Goal: Task Accomplishment & Management: Use online tool/utility

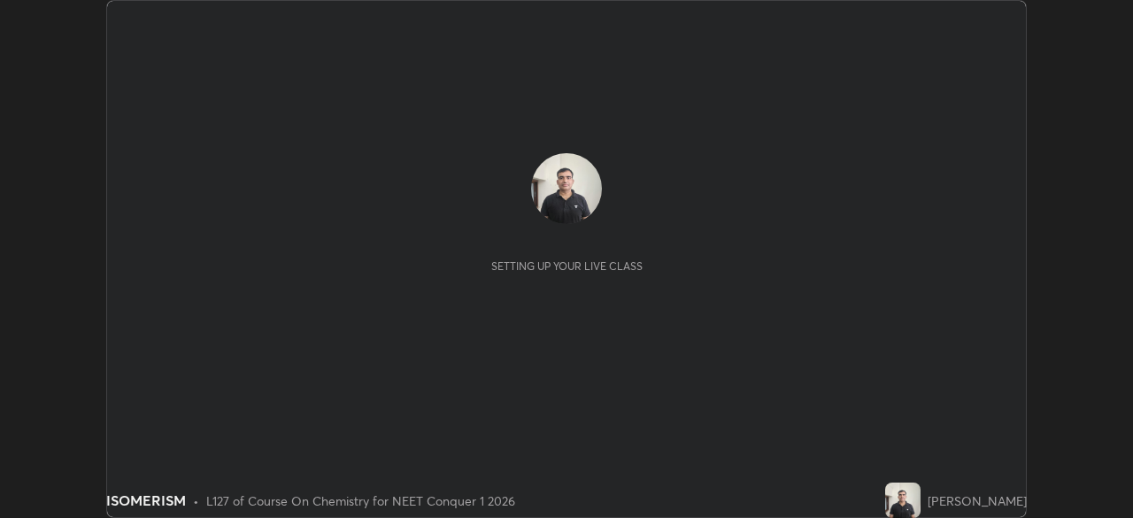
scroll to position [518, 1133]
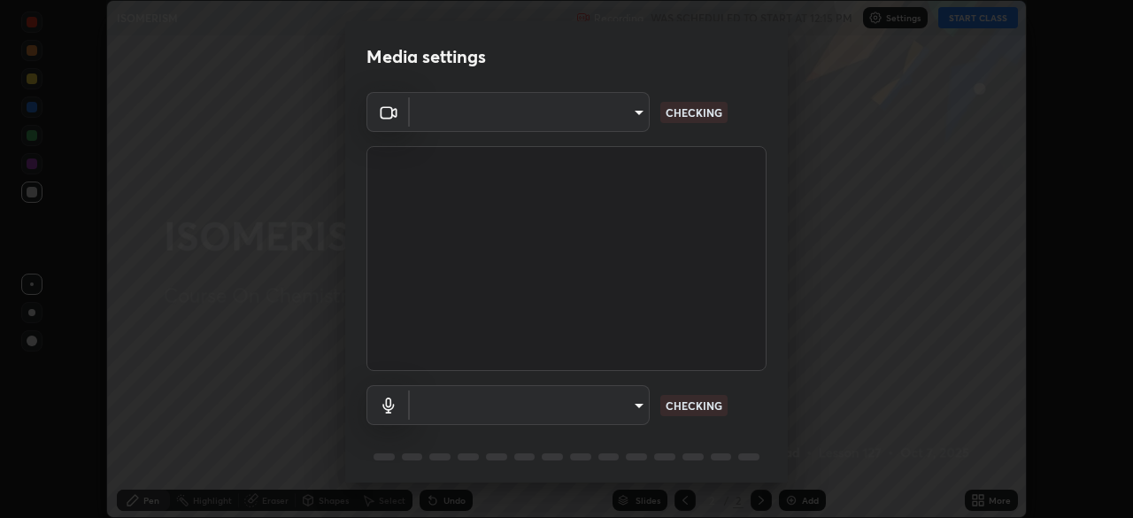
type input "94041621d18cc9dd34390ff77fa3d0b0b860356df96153333a0061212b2b3e48"
type input "551e77b46e8c6428d4620f8e56ec6f62caea4f91a0689828d7180c21a468a13c"
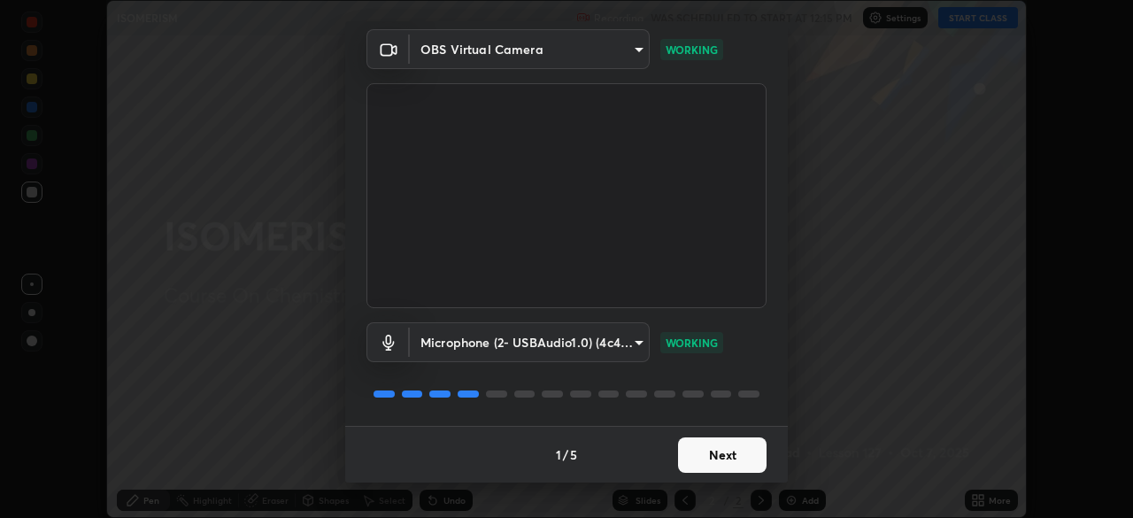
click at [720, 452] on button "Next" at bounding box center [722, 454] width 89 height 35
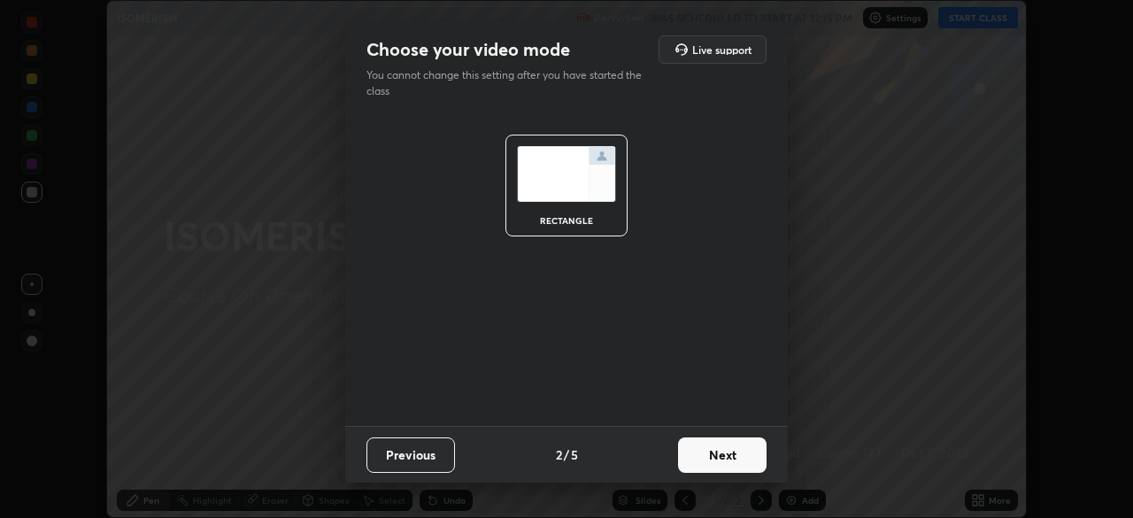
click at [725, 461] on button "Next" at bounding box center [722, 454] width 89 height 35
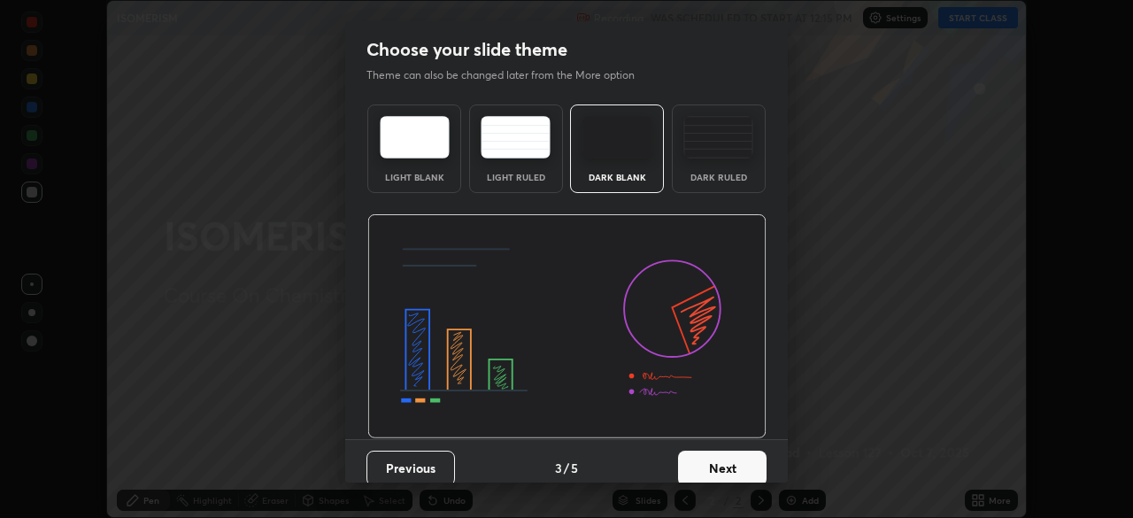
click at [724, 468] on button "Next" at bounding box center [722, 468] width 89 height 35
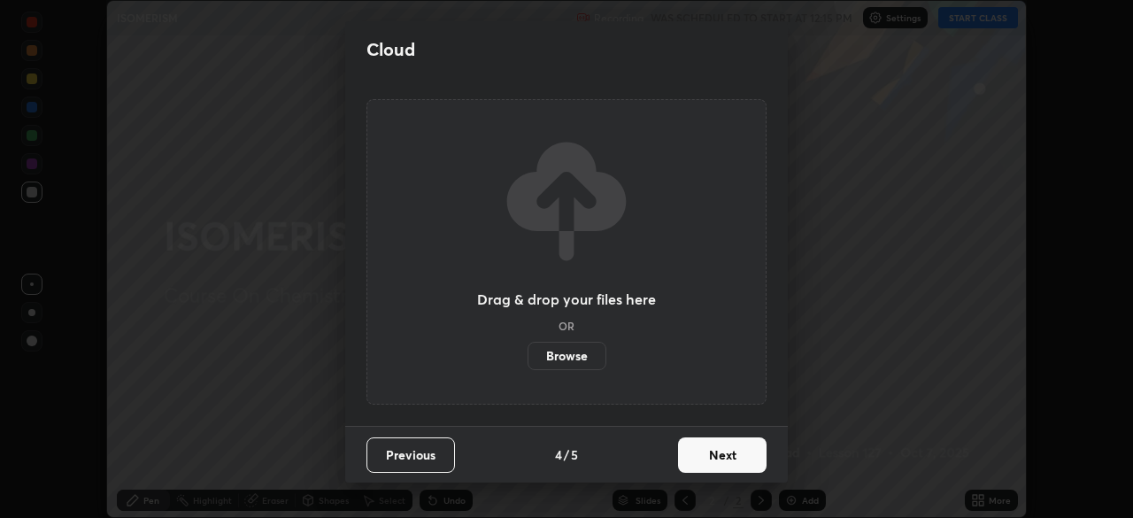
click at [727, 452] on button "Next" at bounding box center [722, 454] width 89 height 35
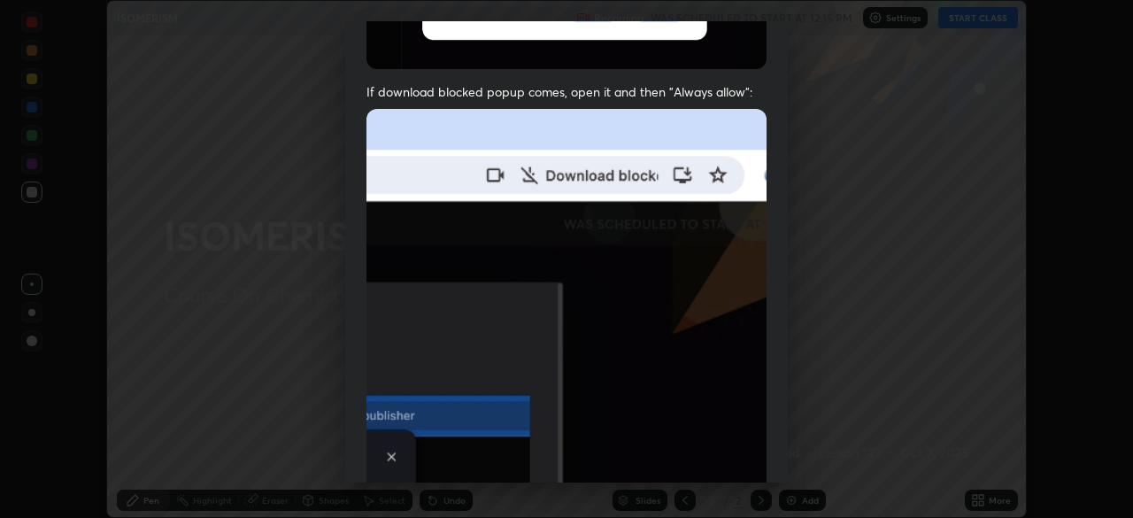
scroll to position [312, 0]
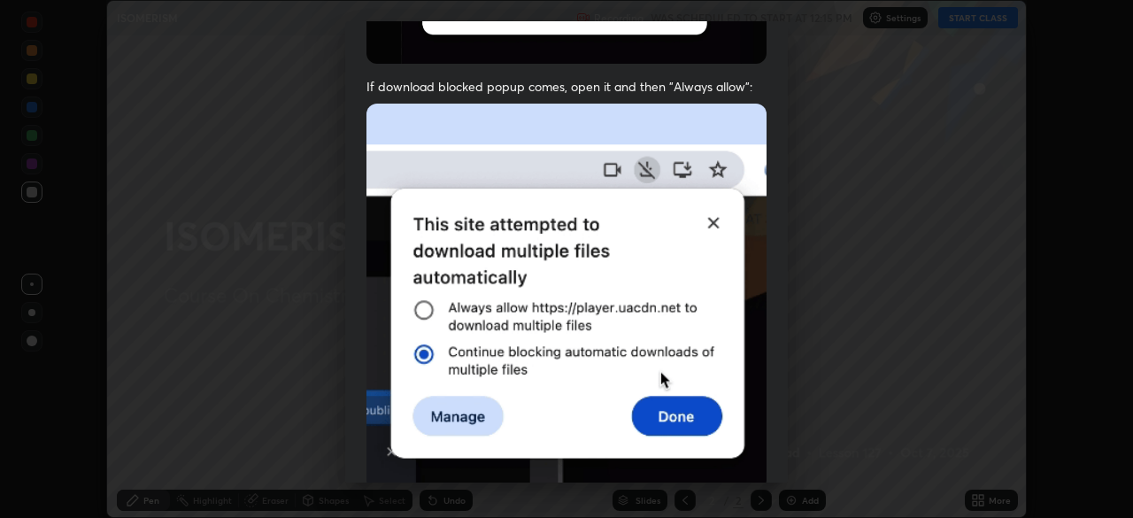
click at [764, 399] on div "Allow "Download multiple files" if prompted: If download blocked popup comes, o…" at bounding box center [566, 175] width 443 height 746
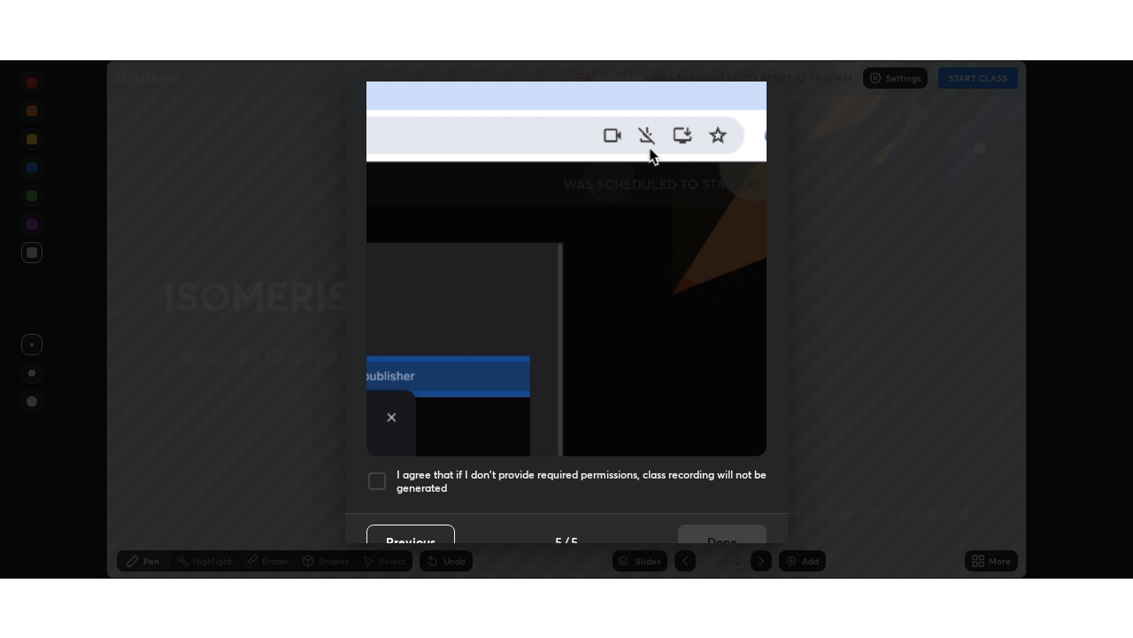
scroll to position [424, 0]
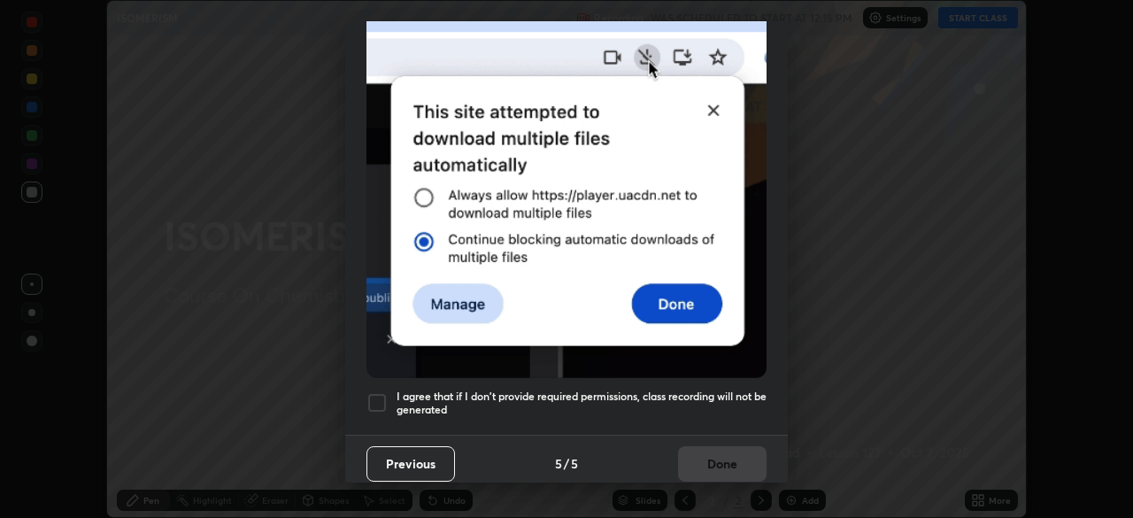
click at [381, 393] on div at bounding box center [377, 402] width 21 height 21
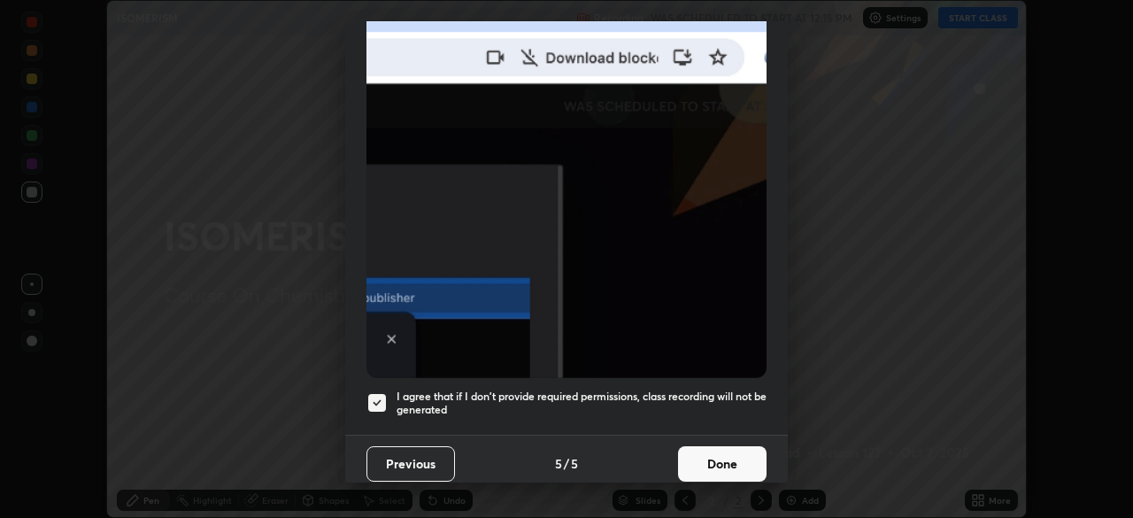
click at [705, 455] on button "Done" at bounding box center [722, 463] width 89 height 35
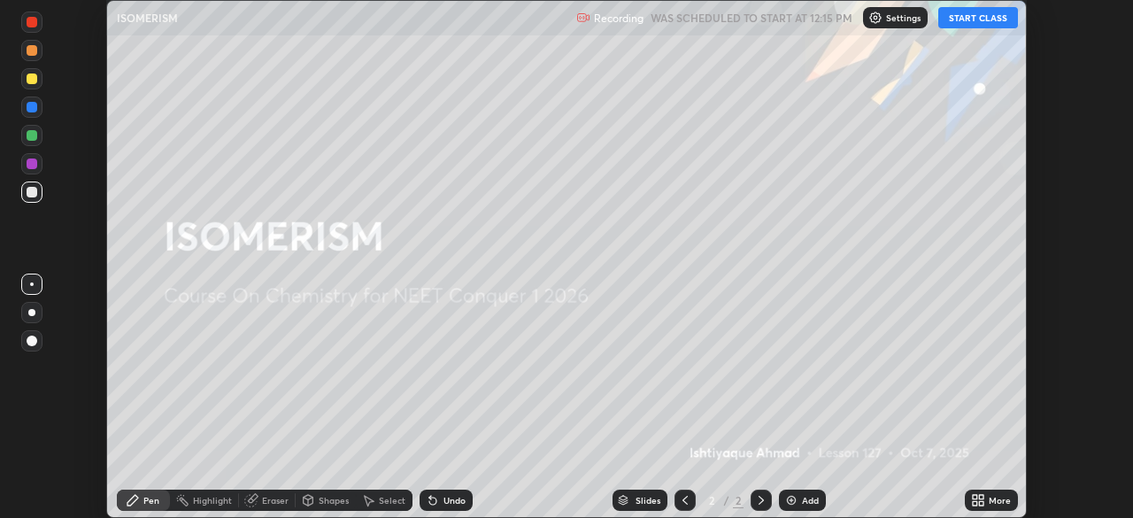
click at [793, 499] on img at bounding box center [792, 500] width 14 height 14
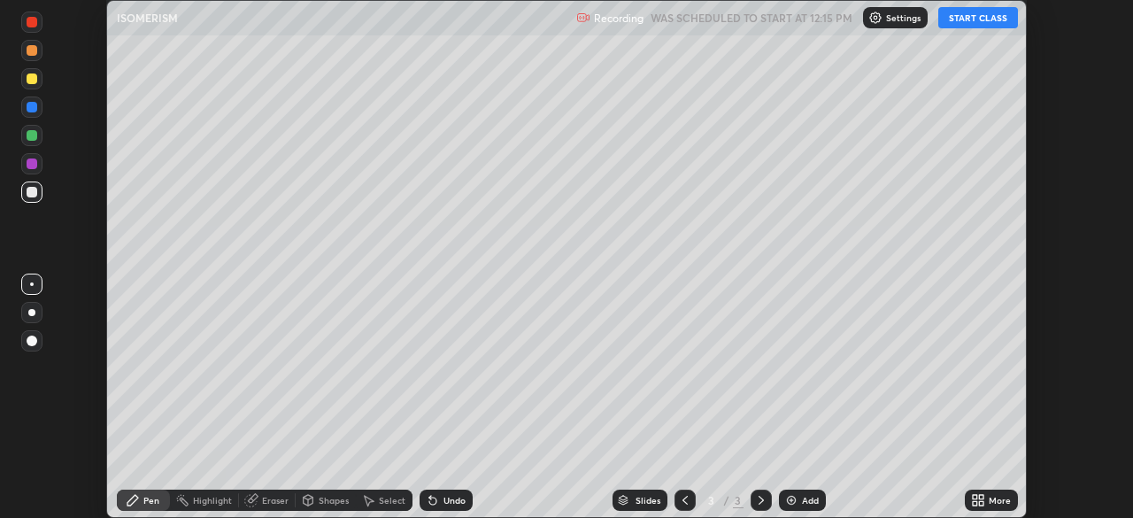
click at [973, 505] on icon at bounding box center [975, 503] width 4 height 4
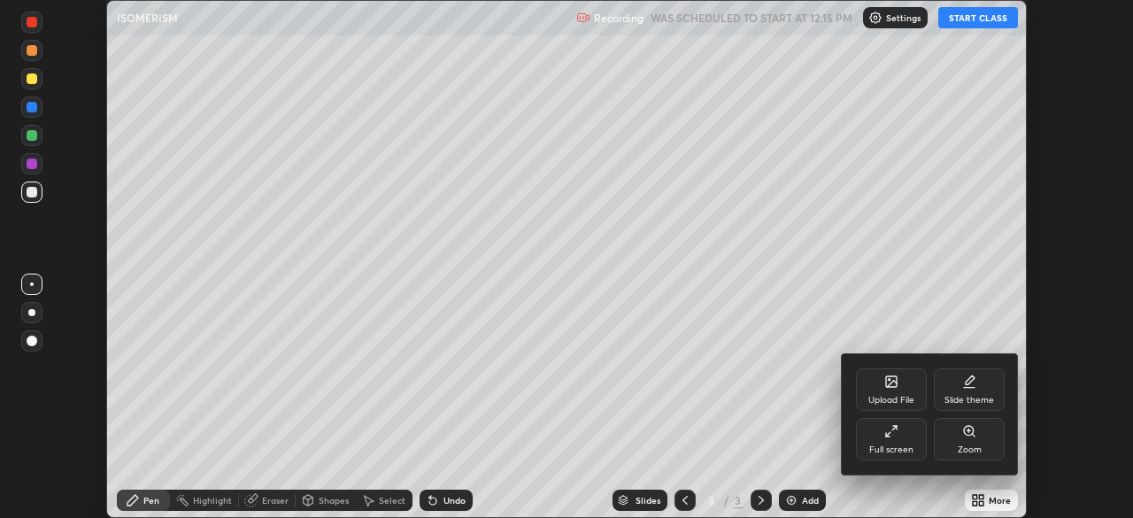
click at [888, 443] on div "Full screen" at bounding box center [891, 439] width 71 height 43
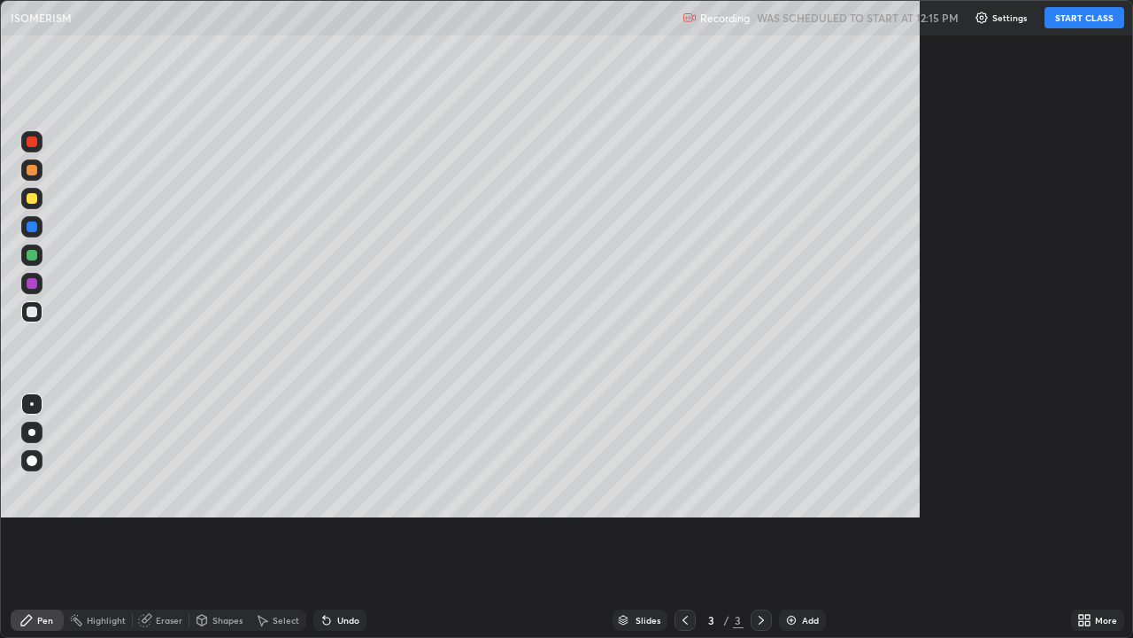
scroll to position [638, 1133]
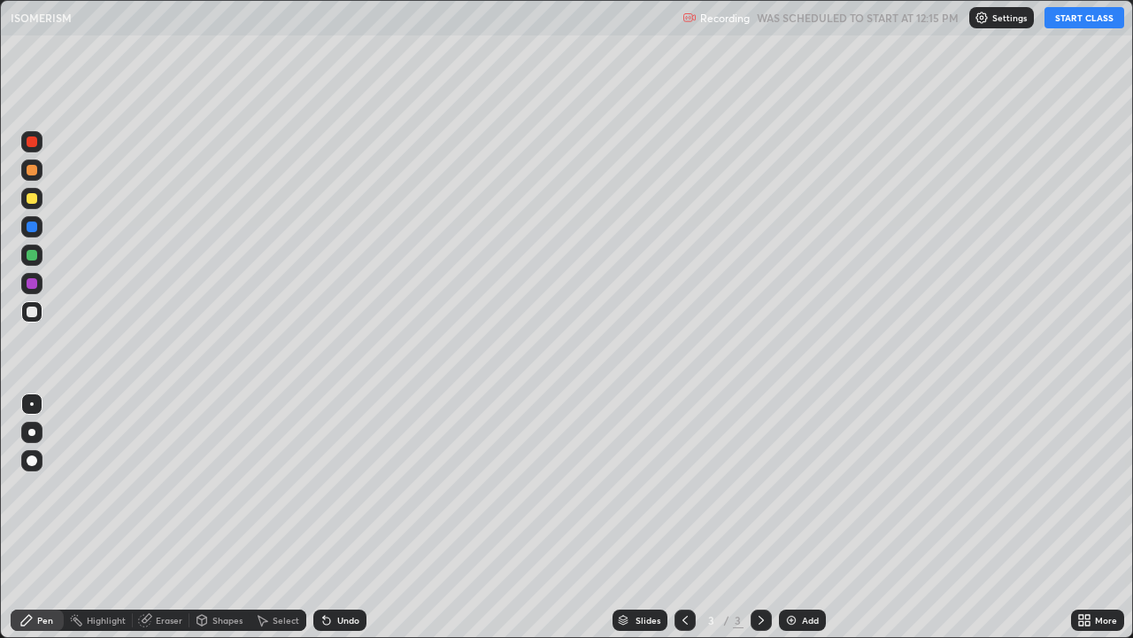
click at [1070, 26] on button "START CLASS" at bounding box center [1085, 17] width 80 height 21
click at [34, 198] on div at bounding box center [32, 198] width 11 height 11
click at [34, 313] on div at bounding box center [32, 311] width 11 height 11
click at [159, 517] on div "Eraser" at bounding box center [169, 619] width 27 height 9
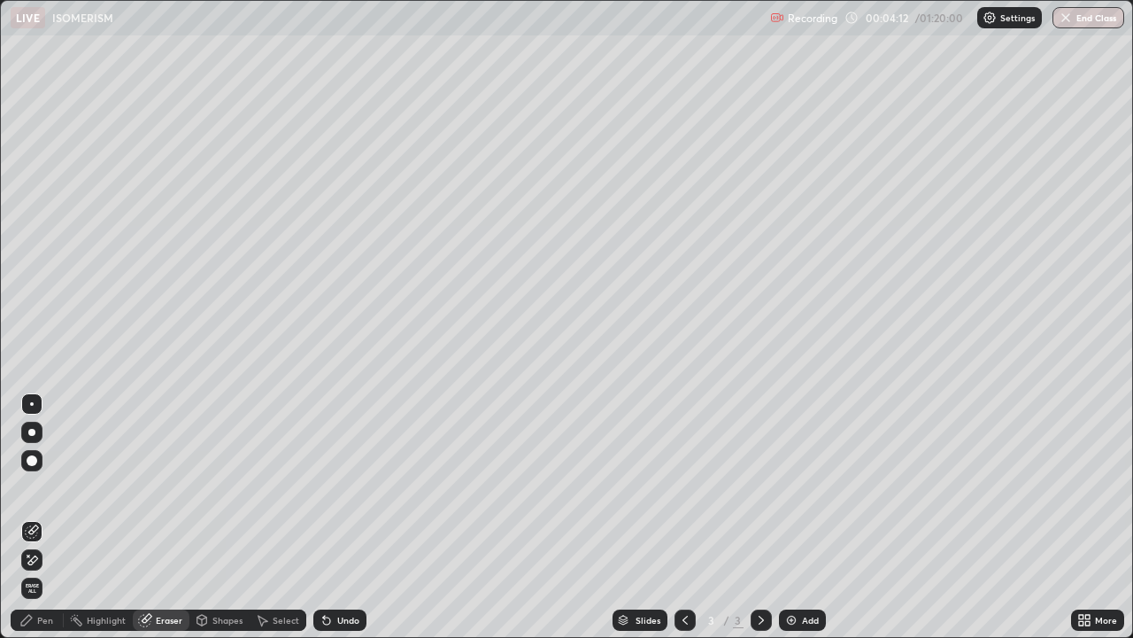
click at [35, 517] on icon at bounding box center [32, 531] width 14 height 14
click at [49, 517] on div "Pen" at bounding box center [45, 619] width 16 height 9
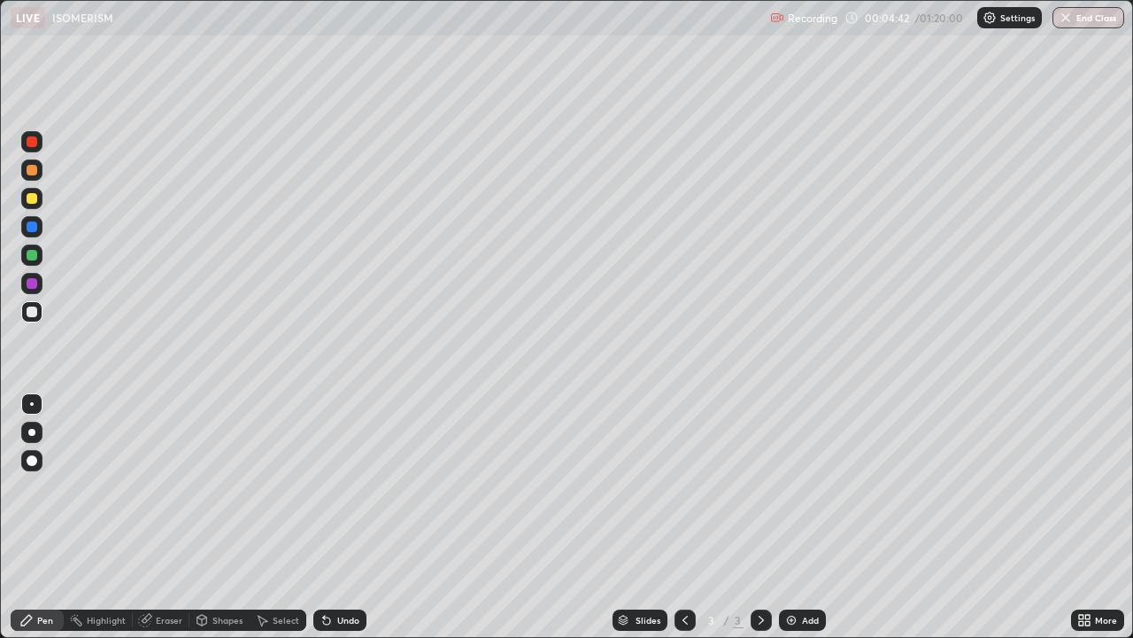
click at [35, 259] on div at bounding box center [32, 255] width 11 height 11
click at [35, 315] on div at bounding box center [32, 311] width 11 height 11
click at [29, 198] on div at bounding box center [32, 198] width 11 height 11
click at [29, 313] on div at bounding box center [32, 311] width 11 height 11
click at [32, 256] on div at bounding box center [32, 255] width 11 height 11
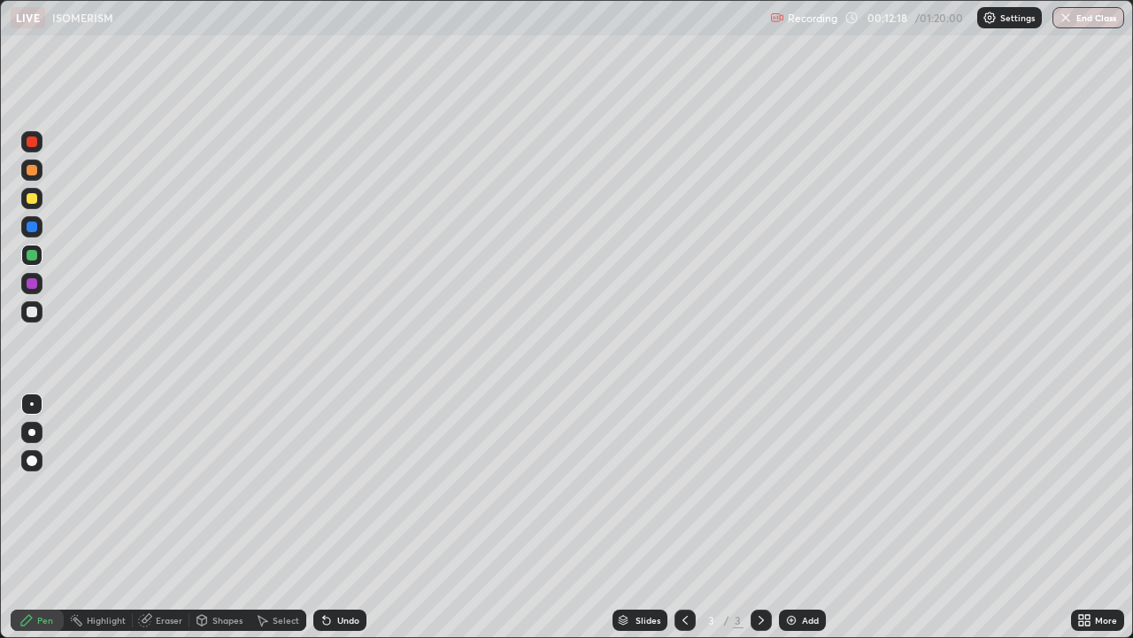
click at [34, 314] on div at bounding box center [32, 311] width 11 height 11
click at [798, 517] on div "Add" at bounding box center [802, 619] width 47 height 21
click at [34, 197] on div at bounding box center [32, 198] width 11 height 11
click at [158, 517] on div "Eraser" at bounding box center [169, 619] width 27 height 9
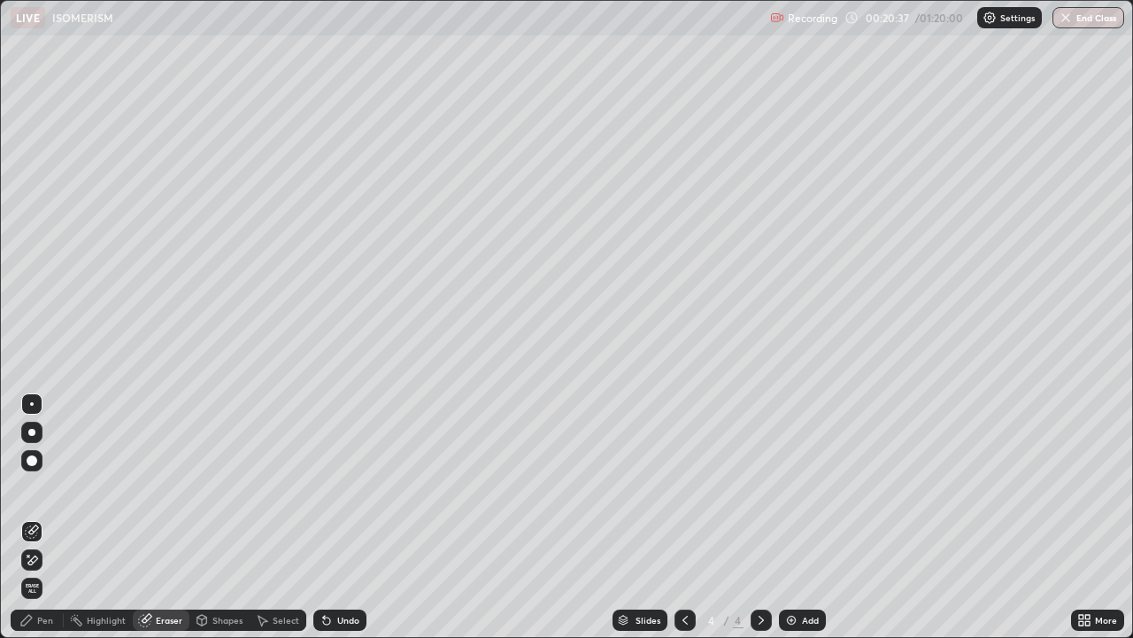
click at [32, 517] on icon at bounding box center [33, 529] width 10 height 9
click at [54, 517] on div "Pen" at bounding box center [37, 619] width 53 height 21
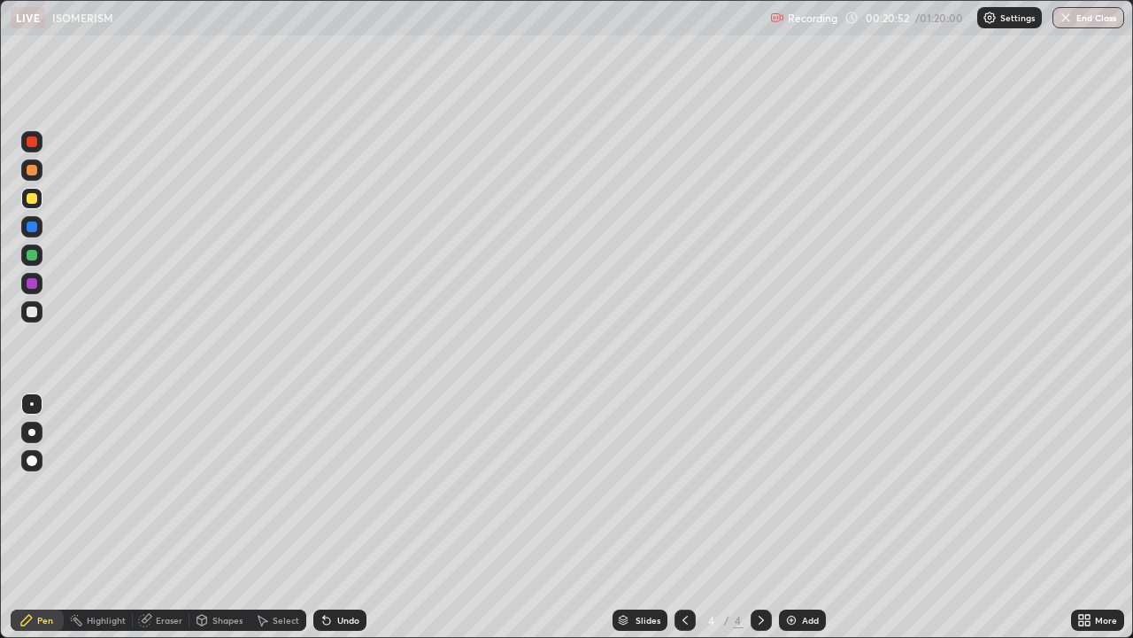
click at [28, 311] on div at bounding box center [32, 311] width 11 height 11
click at [35, 258] on div at bounding box center [32, 255] width 11 height 11
click at [32, 312] on div at bounding box center [32, 311] width 11 height 11
click at [799, 517] on div "Add" at bounding box center [802, 619] width 47 height 21
click at [33, 198] on div at bounding box center [32, 198] width 11 height 11
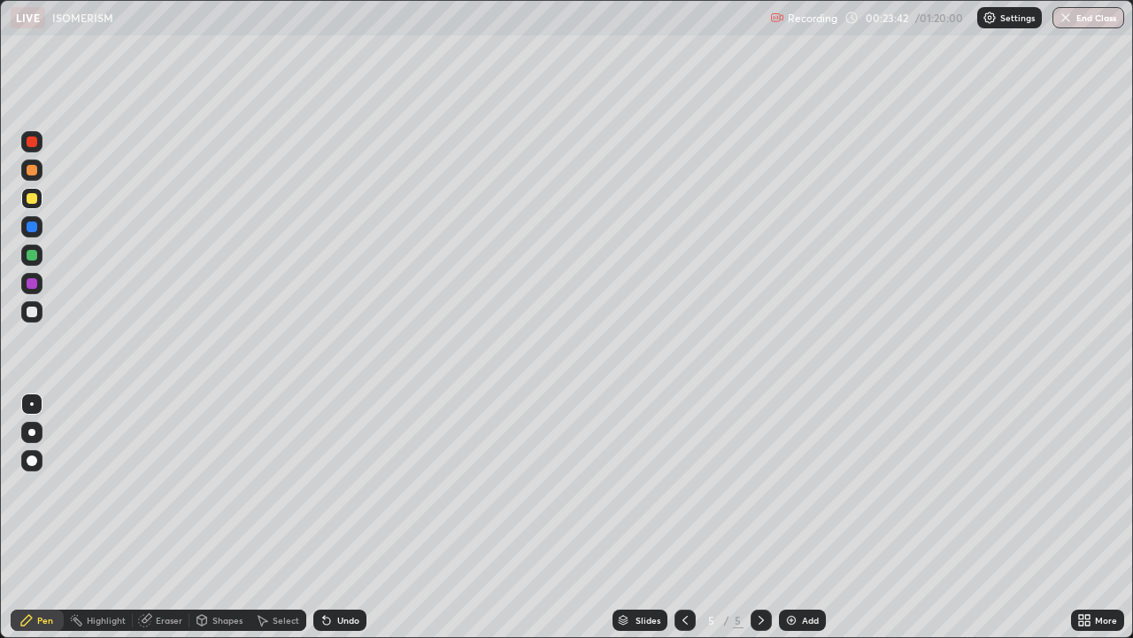
click at [36, 311] on div at bounding box center [32, 311] width 11 height 11
click at [34, 198] on div at bounding box center [32, 198] width 11 height 11
click at [35, 316] on div at bounding box center [32, 311] width 11 height 11
click at [41, 196] on div at bounding box center [31, 198] width 21 height 21
click at [31, 318] on div at bounding box center [31, 311] width 21 height 21
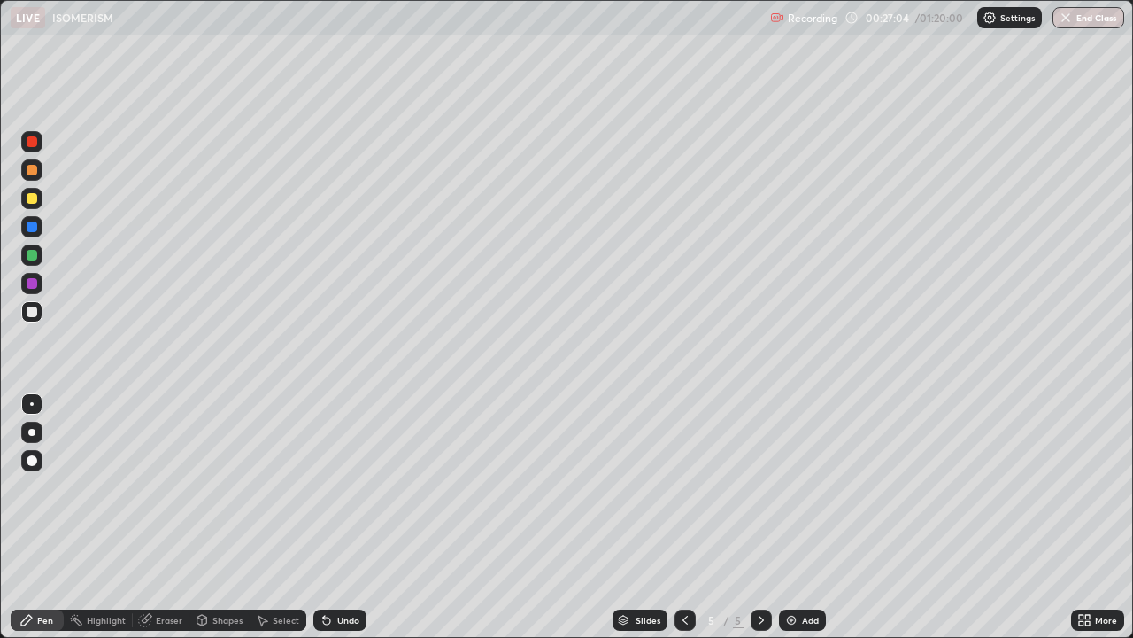
click at [32, 202] on div at bounding box center [32, 198] width 11 height 11
click at [33, 314] on div at bounding box center [32, 311] width 11 height 11
click at [795, 517] on img at bounding box center [792, 620] width 14 height 14
click at [684, 517] on icon at bounding box center [685, 620] width 14 height 14
click at [794, 517] on img at bounding box center [792, 620] width 14 height 14
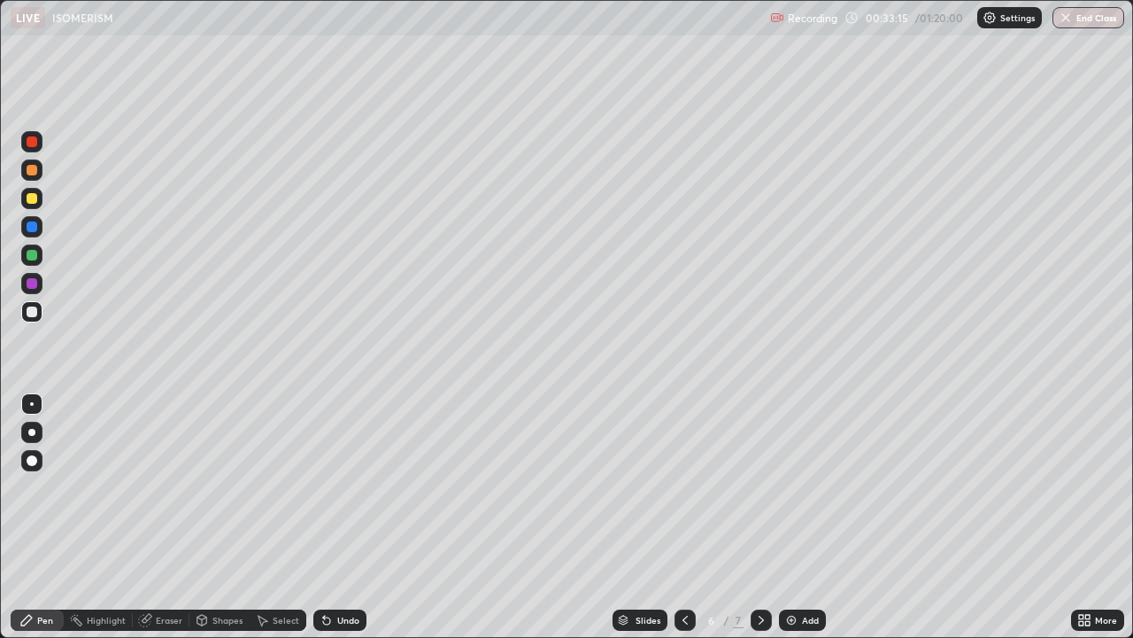
click at [55, 517] on div "Pen" at bounding box center [37, 619] width 53 height 21
click at [34, 198] on div at bounding box center [32, 198] width 11 height 11
click at [34, 313] on div at bounding box center [32, 311] width 11 height 11
click at [34, 197] on div at bounding box center [32, 198] width 11 height 11
click at [36, 313] on div at bounding box center [32, 311] width 11 height 11
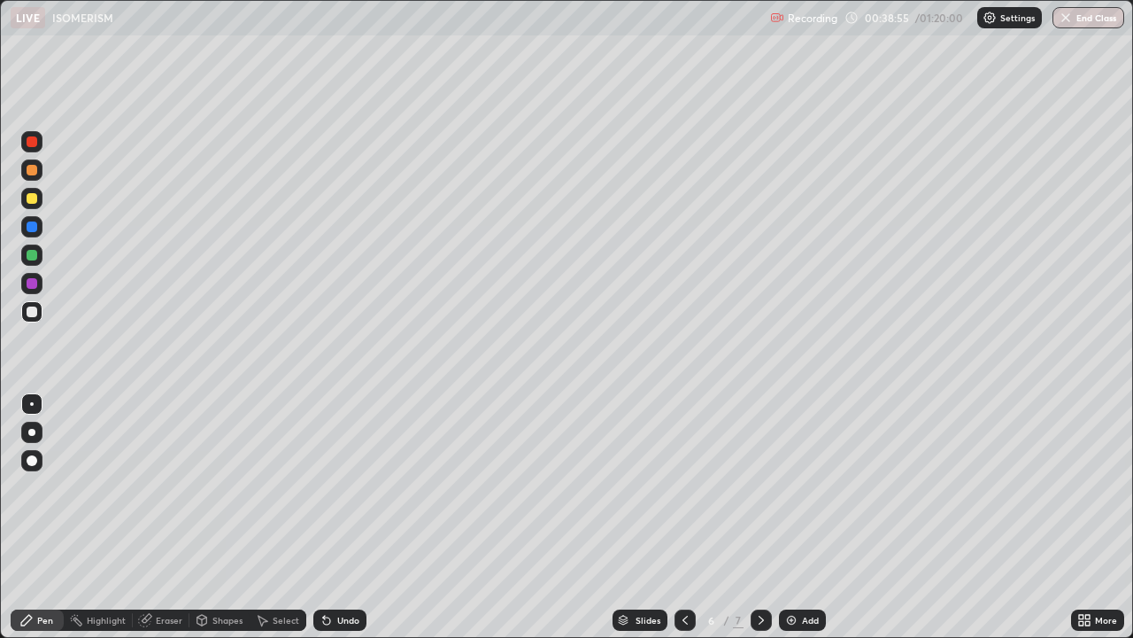
click at [27, 257] on div at bounding box center [32, 255] width 11 height 11
click at [31, 201] on div at bounding box center [32, 198] width 11 height 11
click at [33, 313] on div at bounding box center [32, 311] width 11 height 11
click at [33, 202] on div at bounding box center [32, 198] width 11 height 11
click at [31, 313] on div at bounding box center [32, 311] width 11 height 11
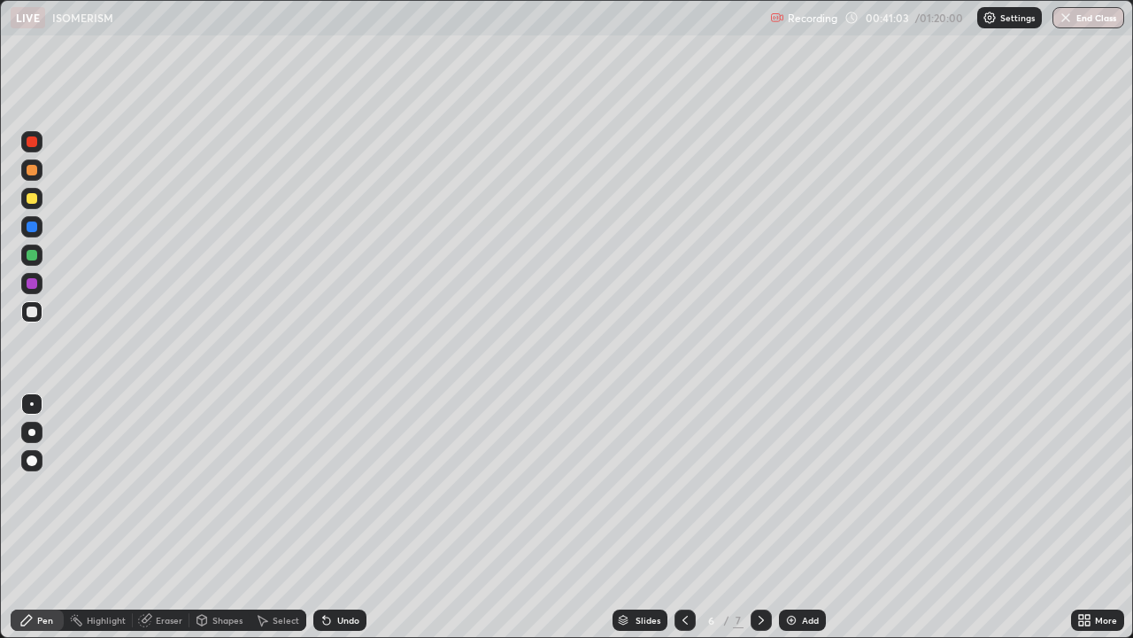
click at [30, 202] on div at bounding box center [32, 198] width 11 height 11
click at [793, 517] on img at bounding box center [792, 620] width 14 height 14
click at [35, 315] on div at bounding box center [32, 311] width 11 height 11
click at [29, 315] on div at bounding box center [32, 311] width 11 height 11
click at [165, 517] on div "Eraser" at bounding box center [169, 619] width 27 height 9
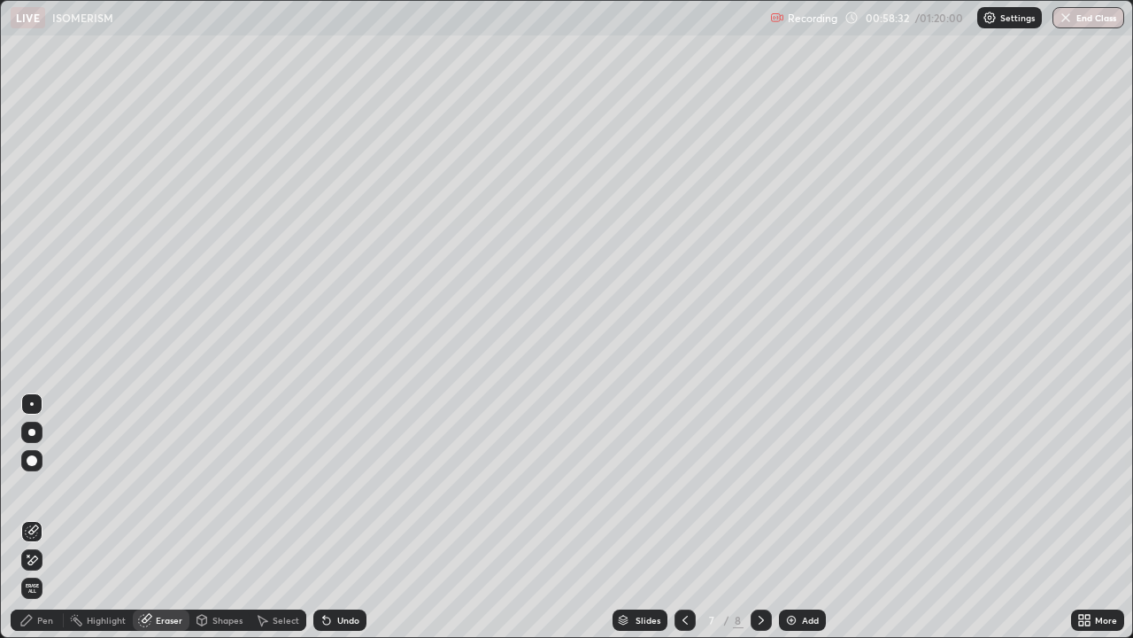
click at [50, 517] on div "Pen" at bounding box center [45, 619] width 16 height 9
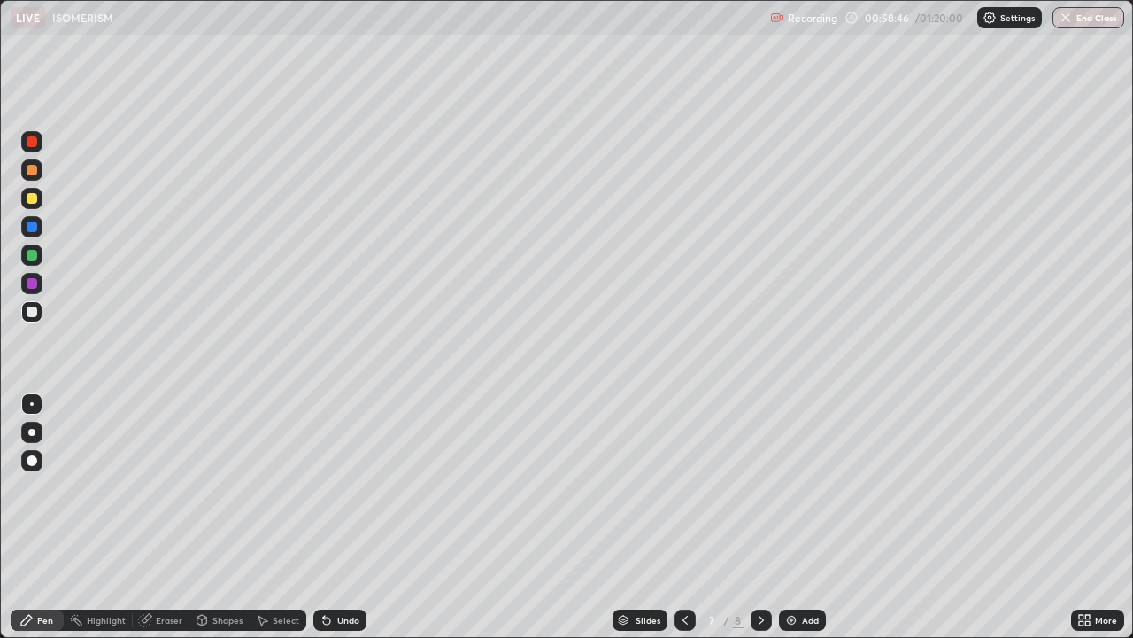
click at [33, 200] on div at bounding box center [32, 198] width 11 height 11
click at [33, 310] on div at bounding box center [32, 311] width 11 height 11
click at [793, 517] on img at bounding box center [792, 620] width 14 height 14
click at [181, 517] on div "Eraser" at bounding box center [169, 619] width 27 height 9
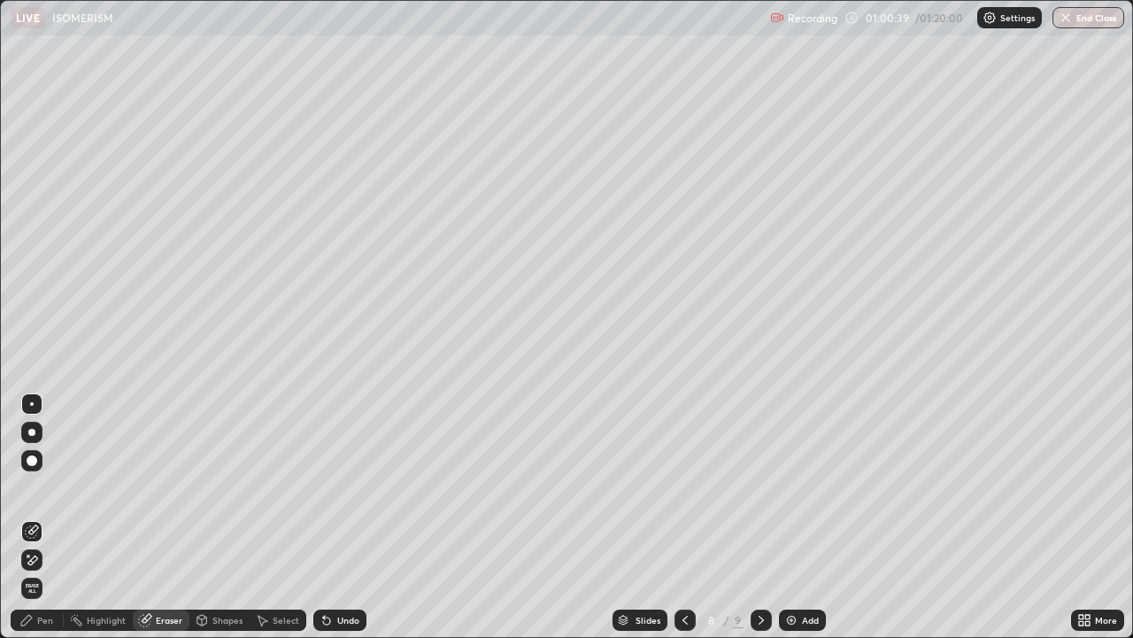
click at [50, 517] on div "Pen" at bounding box center [45, 619] width 16 height 9
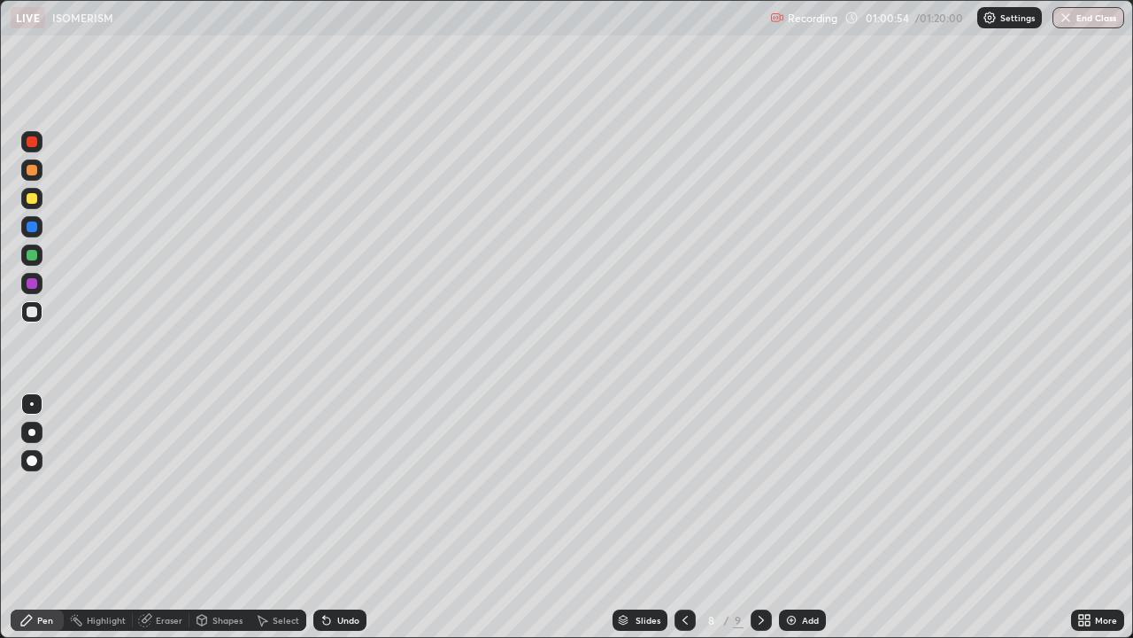
click at [36, 201] on div at bounding box center [32, 198] width 11 height 11
click at [41, 315] on div at bounding box center [31, 311] width 21 height 21
click at [33, 198] on div at bounding box center [32, 198] width 11 height 11
click at [30, 313] on div at bounding box center [32, 311] width 11 height 11
click at [684, 517] on icon at bounding box center [685, 619] width 5 height 9
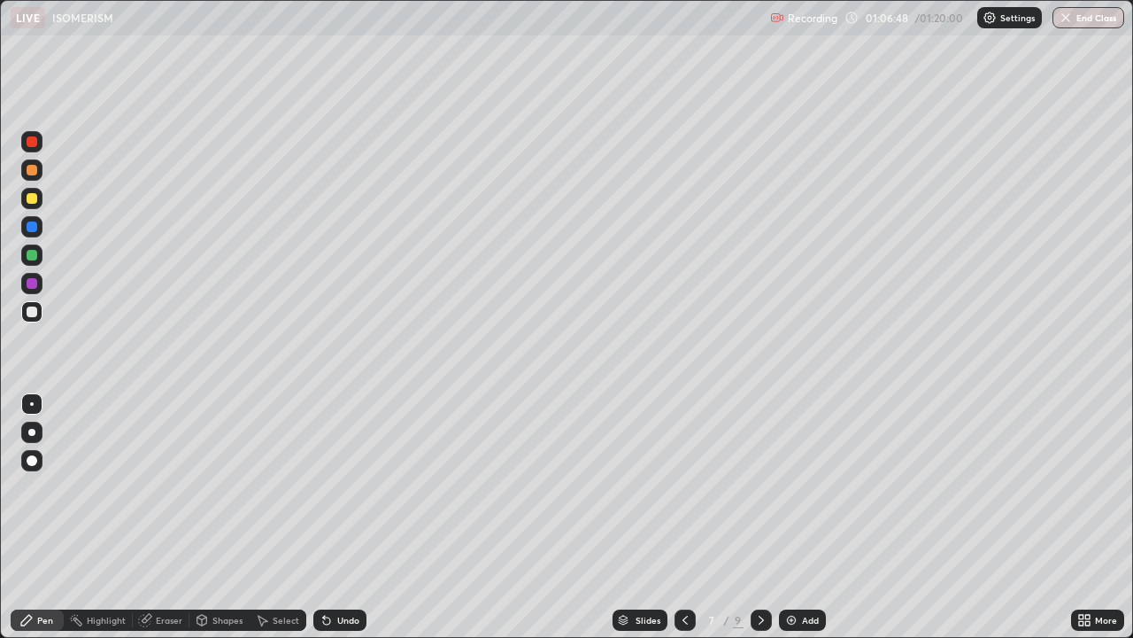
click at [768, 517] on div at bounding box center [761, 619] width 21 height 21
click at [35, 311] on div at bounding box center [32, 311] width 11 height 11
click at [28, 310] on div at bounding box center [32, 311] width 11 height 11
click at [32, 201] on div at bounding box center [32, 198] width 11 height 11
click at [31, 199] on div at bounding box center [32, 198] width 11 height 11
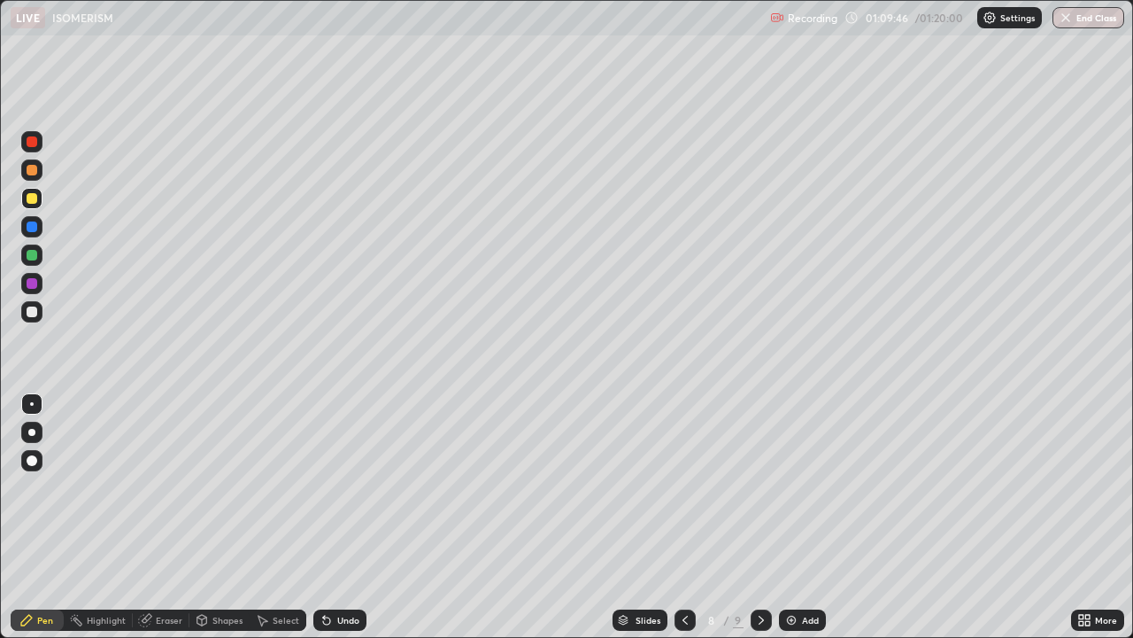
click at [32, 310] on div at bounding box center [32, 311] width 11 height 11
click at [28, 314] on div at bounding box center [32, 311] width 11 height 11
click at [31, 258] on div at bounding box center [32, 255] width 11 height 11
click at [31, 314] on div at bounding box center [32, 311] width 11 height 11
click at [35, 201] on div at bounding box center [32, 198] width 11 height 11
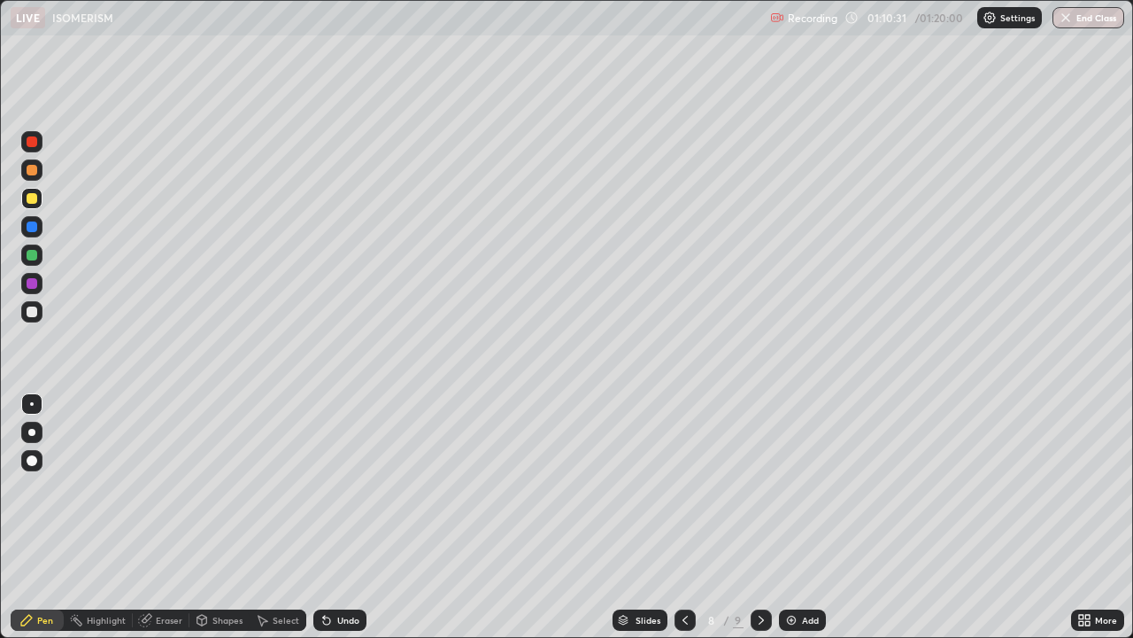
click at [32, 228] on div at bounding box center [32, 226] width 11 height 11
click at [30, 314] on div at bounding box center [32, 311] width 11 height 11
click at [35, 313] on div at bounding box center [32, 311] width 11 height 11
click at [32, 200] on div at bounding box center [32, 198] width 11 height 11
click at [1088, 23] on button "End Class" at bounding box center [1090, 17] width 70 height 21
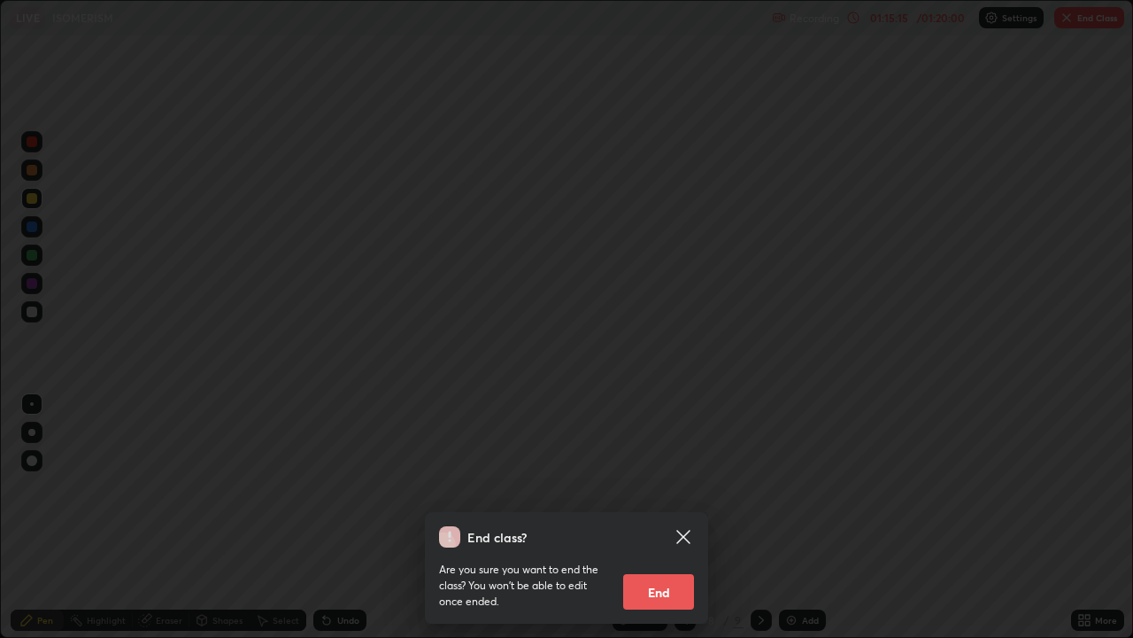
click at [683, 517] on button "End" at bounding box center [658, 591] width 71 height 35
